Goal: Information Seeking & Learning: Find specific fact

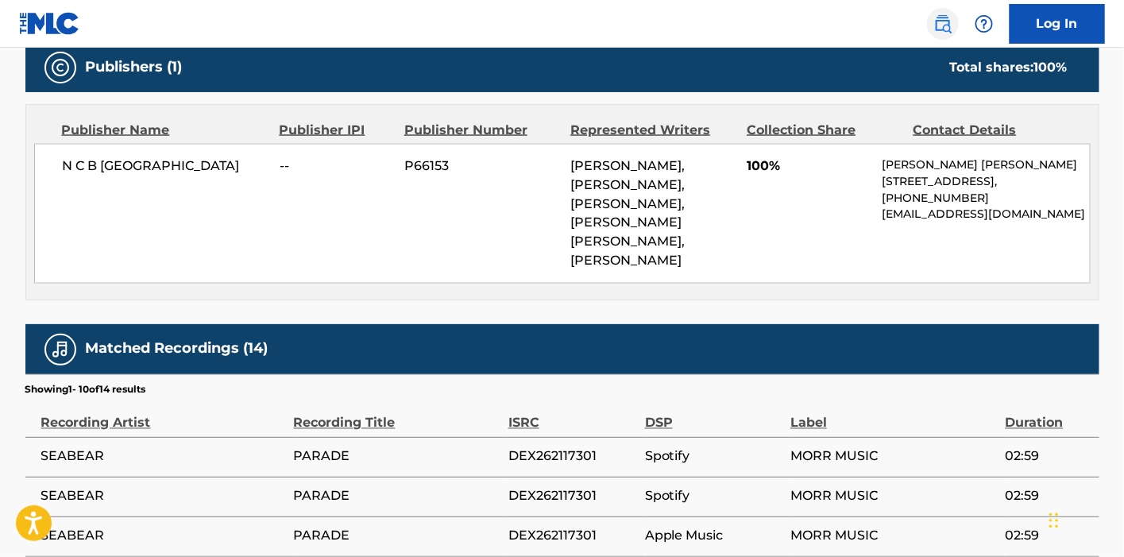
click at [937, 37] on link at bounding box center [943, 24] width 32 height 32
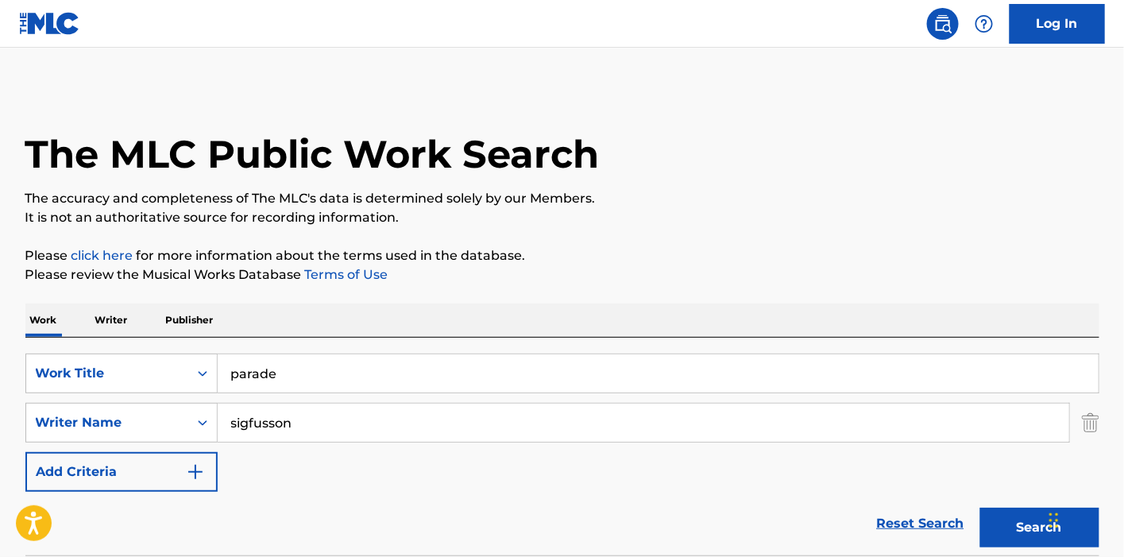
click at [343, 375] on input "parade" at bounding box center [658, 373] width 881 height 38
type input "r"
type input "[PERSON_NAME]"
click at [980, 507] on button "Search" at bounding box center [1039, 527] width 119 height 40
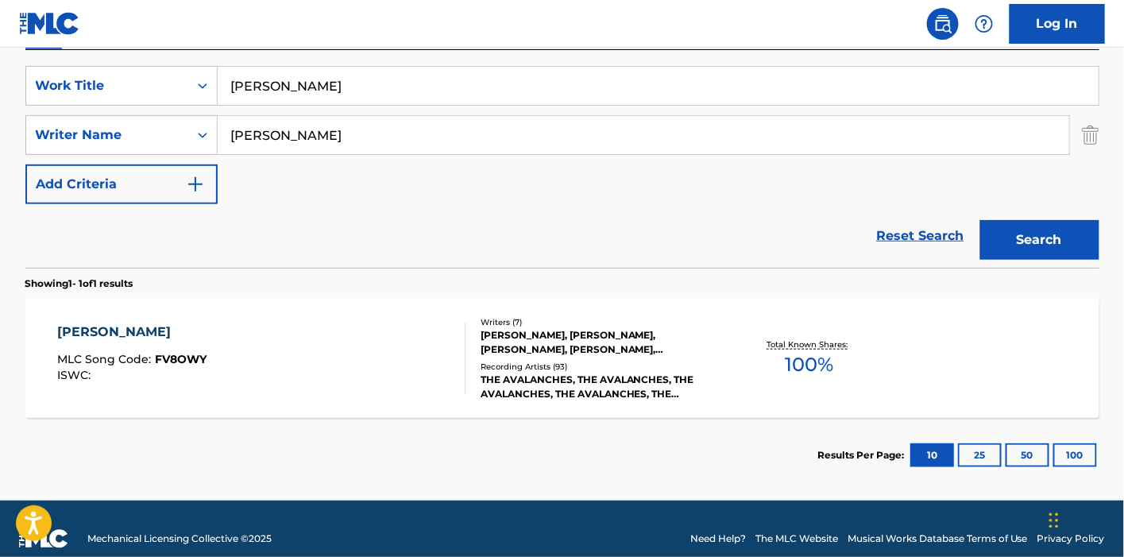
scroll to position [303, 0]
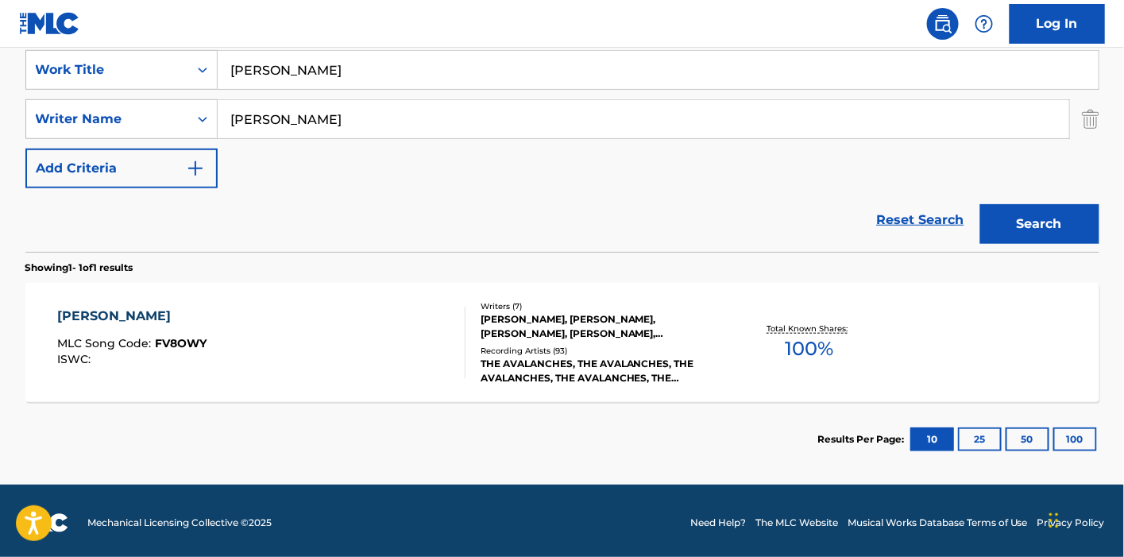
click at [345, 349] on div "[PERSON_NAME] MLC Song Code : FV8OWY ISWC :" at bounding box center [261, 342] width 408 height 71
